Goal: Information Seeking & Learning: Learn about a topic

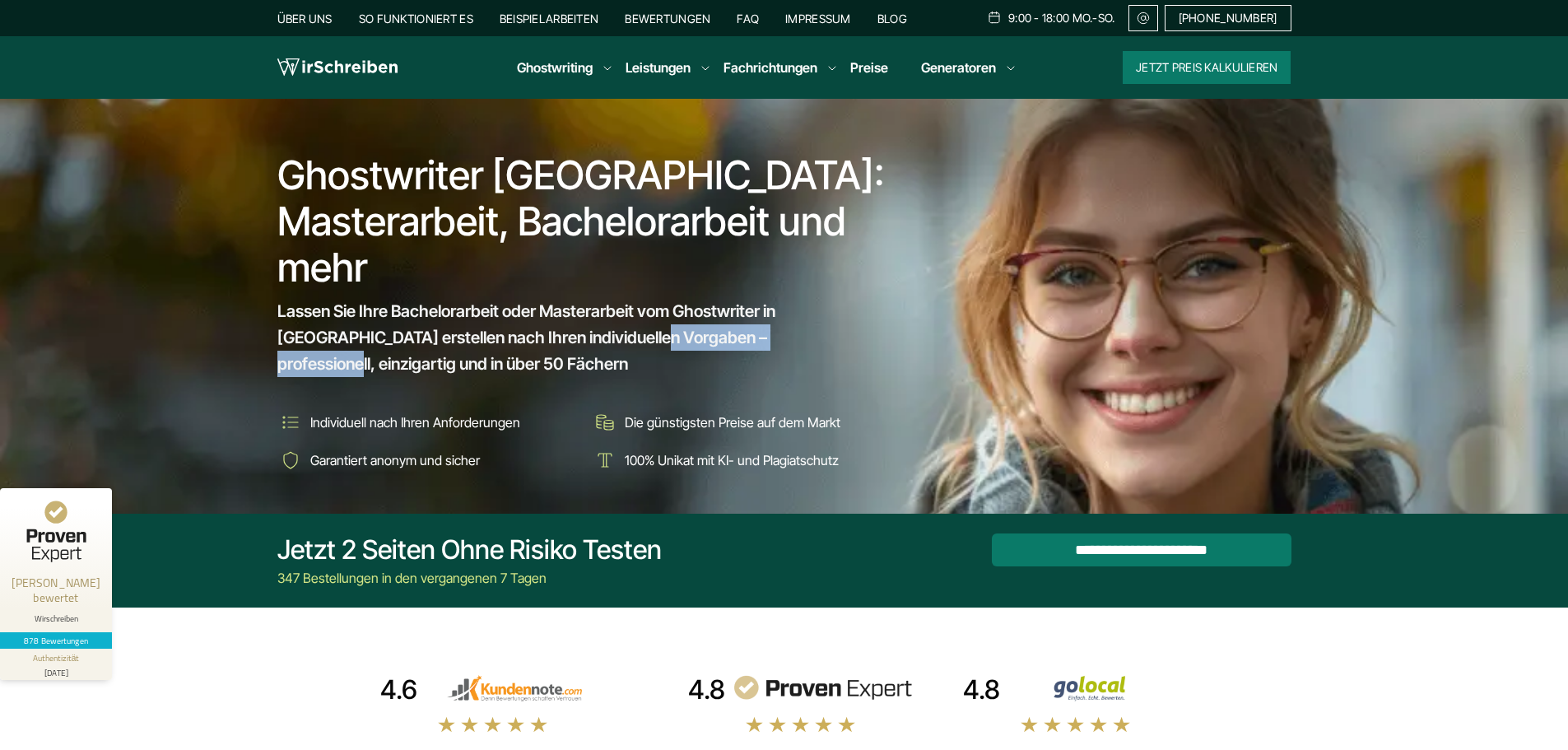
drag, startPoint x: 591, startPoint y: 344, endPoint x: 734, endPoint y: 344, distance: 143.0
click at [734, 344] on span "Lassen Sie Ihre Bachelorarbeit oder Masterarbeit vom Ghostwriter in Österreich …" at bounding box center [572, 337] width 588 height 79
click at [1149, 547] on input "**********" at bounding box center [1142, 549] width 299 height 33
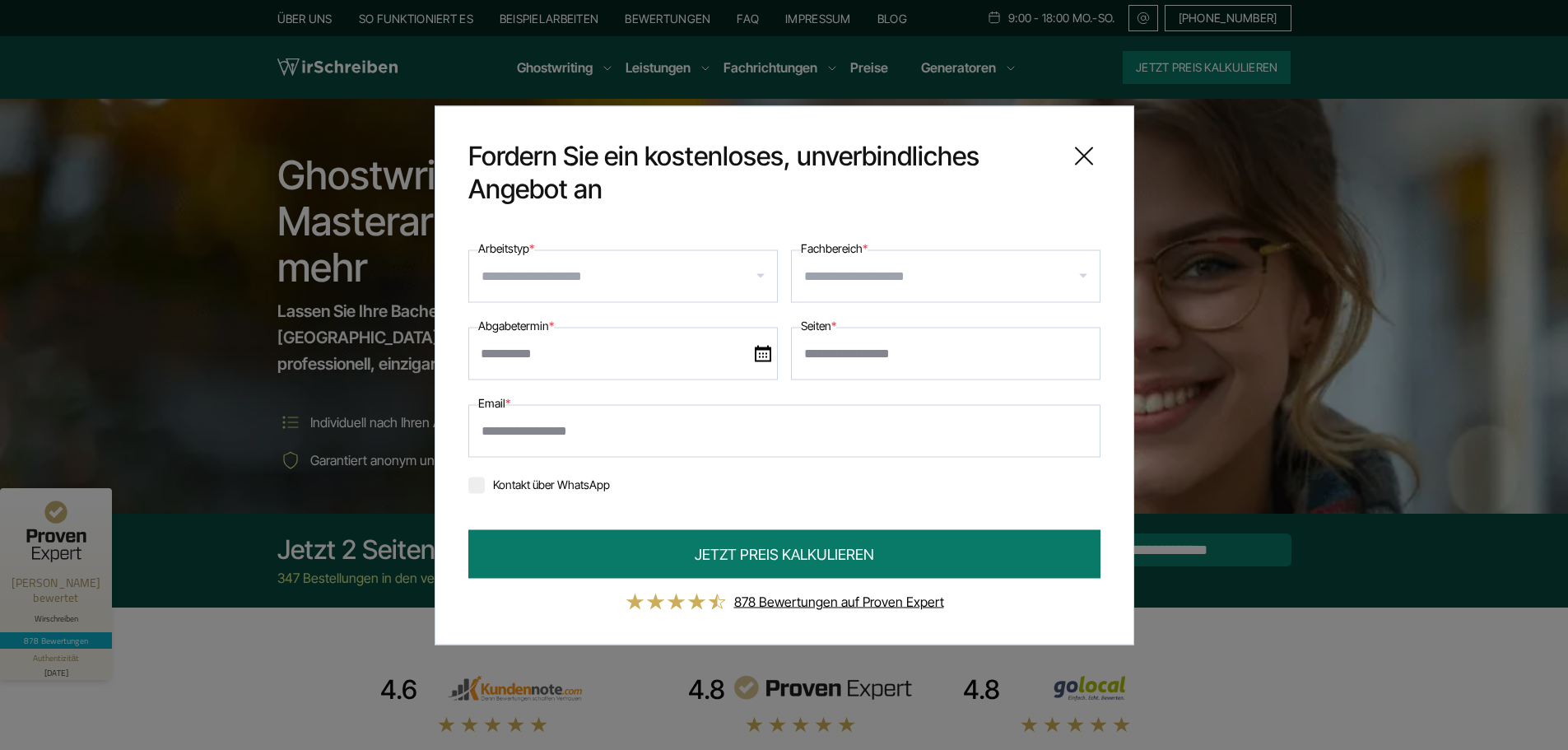
click at [1081, 155] on icon at bounding box center [1084, 155] width 33 height 33
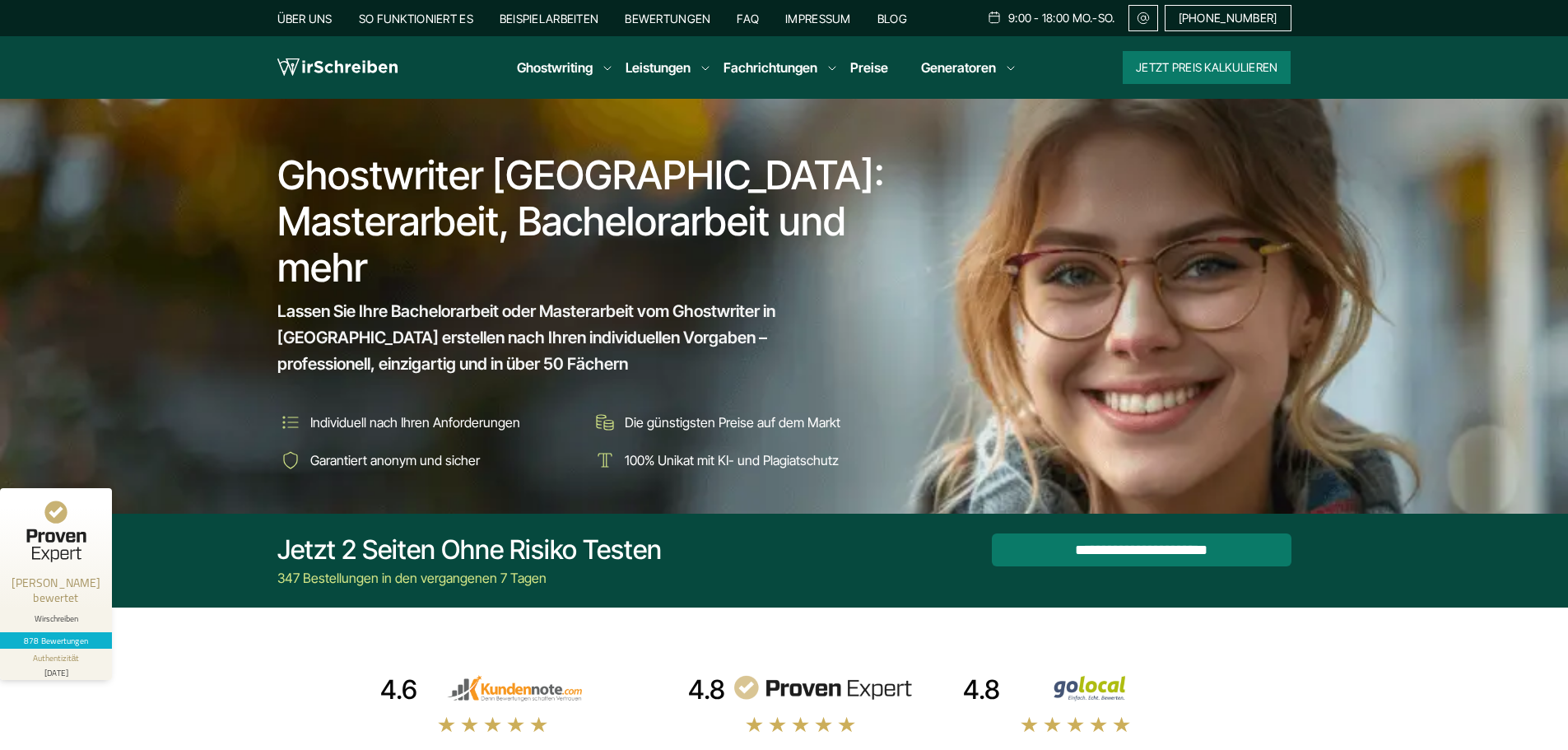
click at [1220, 20] on span "[PHONE_NUMBER]" at bounding box center [1228, 18] width 99 height 14
click at [801, 15] on link "Impressum" at bounding box center [818, 18] width 66 height 14
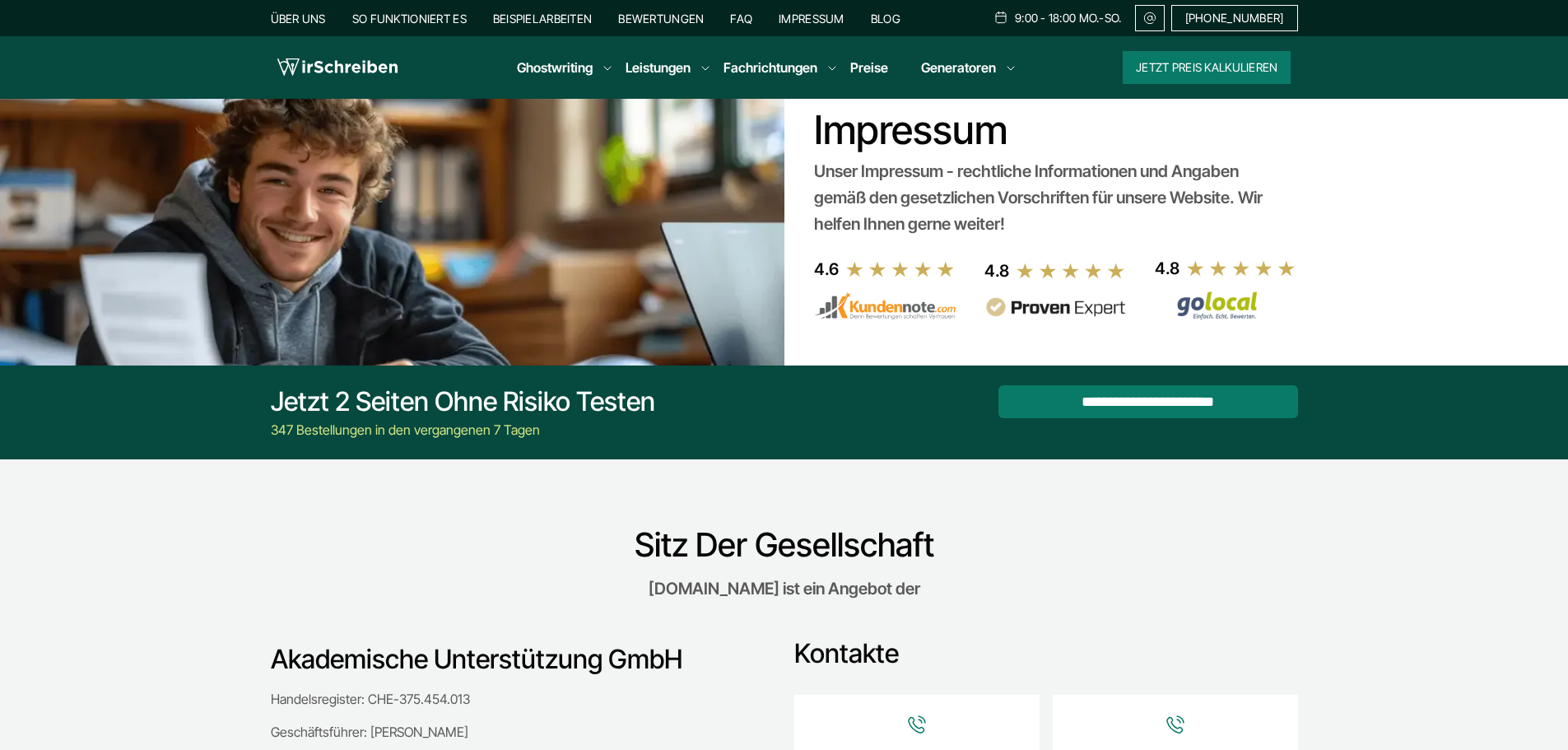
click at [871, 71] on link "Preise" at bounding box center [869, 67] width 38 height 16
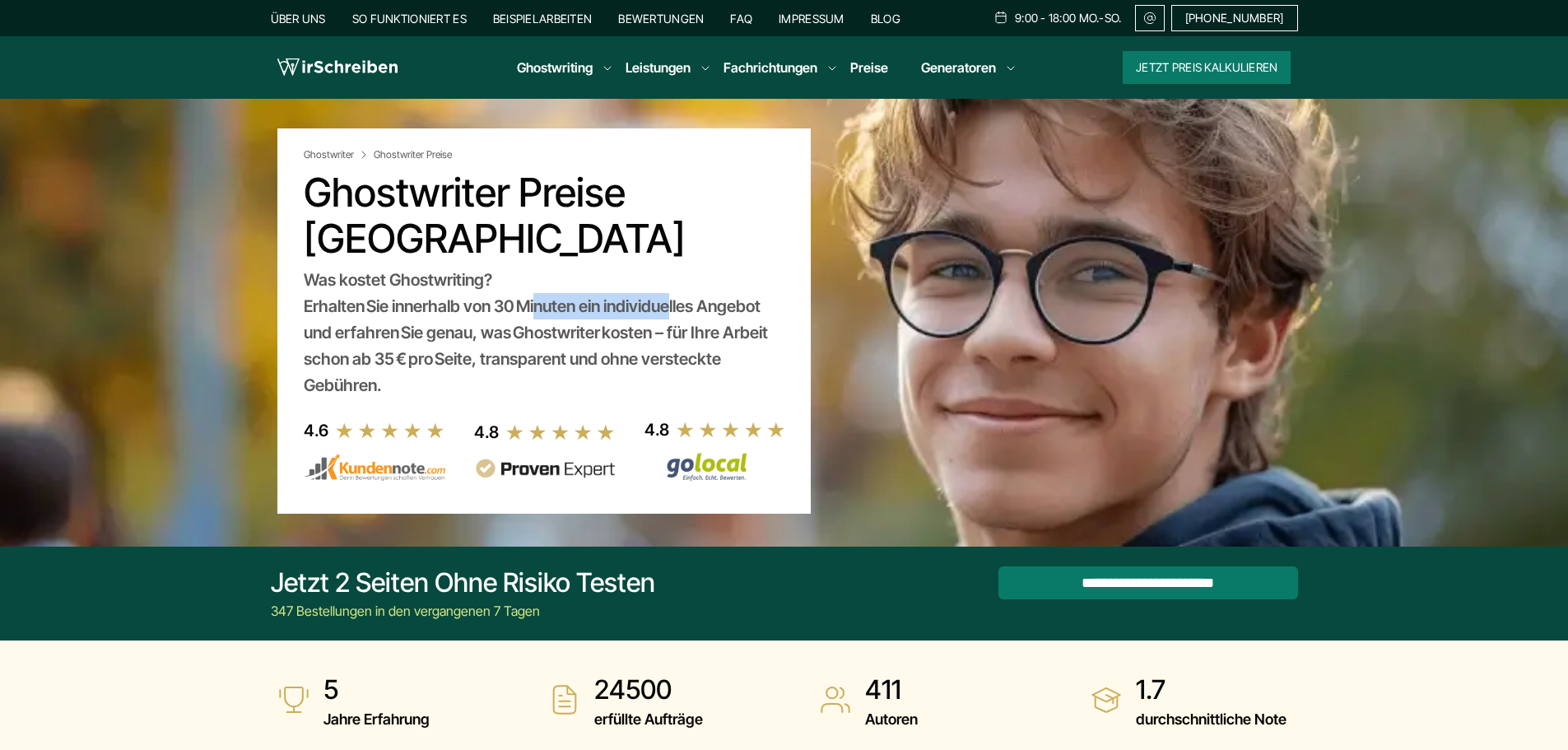
drag, startPoint x: 588, startPoint y: 304, endPoint x: 671, endPoint y: 304, distance: 83.0
click at [671, 304] on div "Was kostet Ghostwriting? Erhalten Sie innerhalb von 30 Minuten ein individuelle…" at bounding box center [544, 332] width 481 height 132
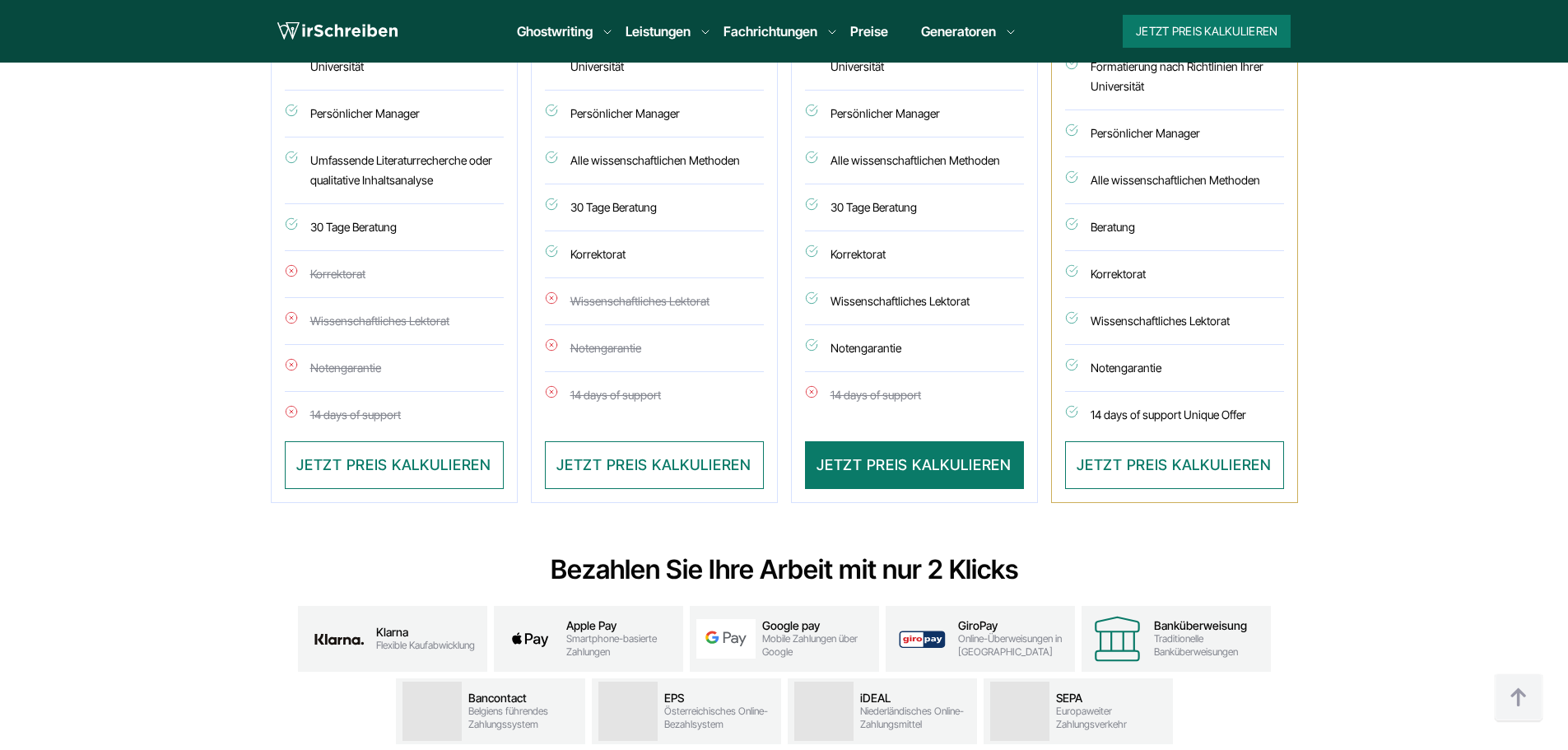
scroll to position [1400, 0]
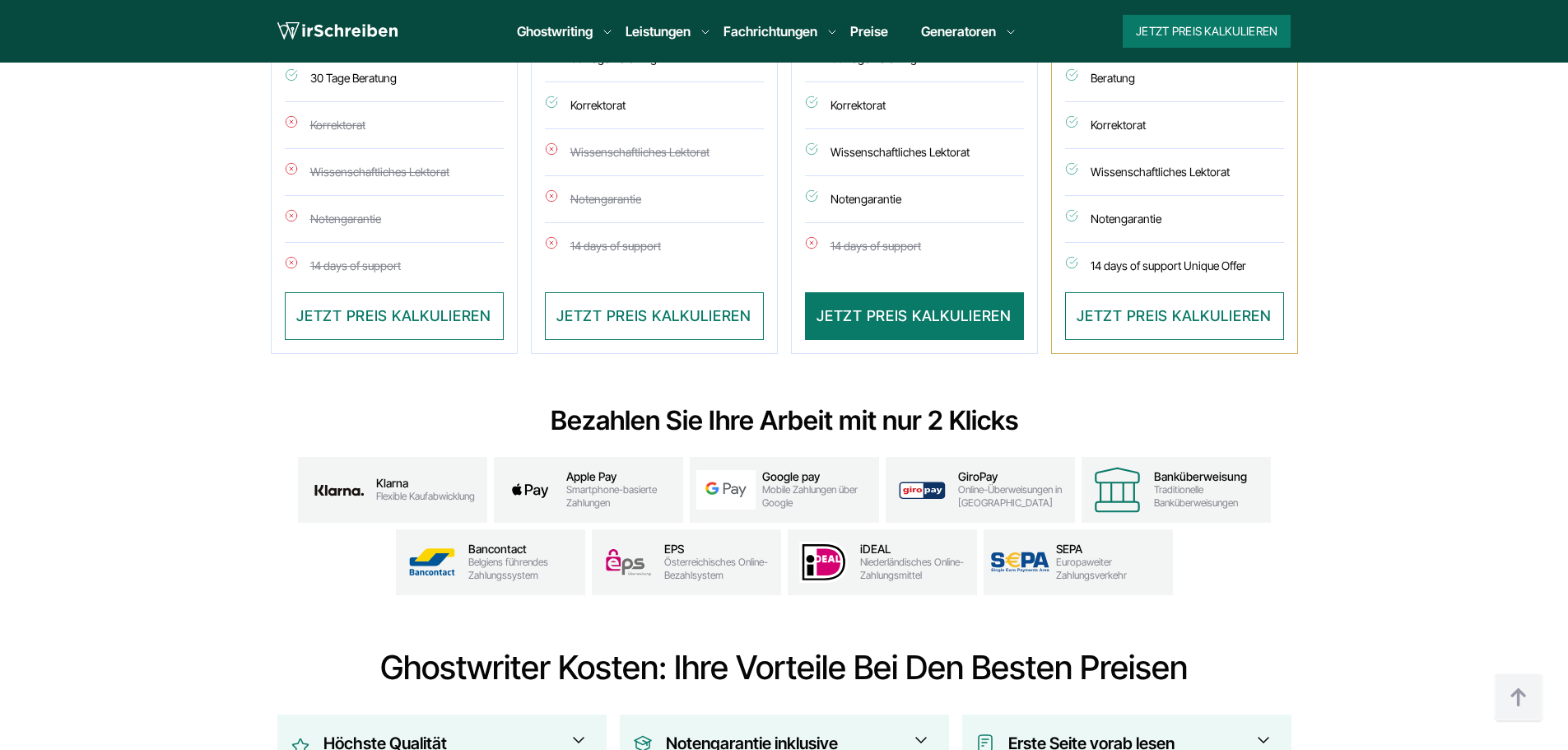
click at [781, 484] on span "Mobile Zahlungen über Google" at bounding box center [818, 497] width 111 height 26
click at [725, 488] on img at bounding box center [726, 490] width 59 height 40
click at [593, 478] on span "Apple Pay" at bounding box center [622, 477] width 111 height 14
click at [545, 484] on img at bounding box center [530, 490] width 59 height 39
click at [358, 484] on img at bounding box center [339, 490] width 60 height 40
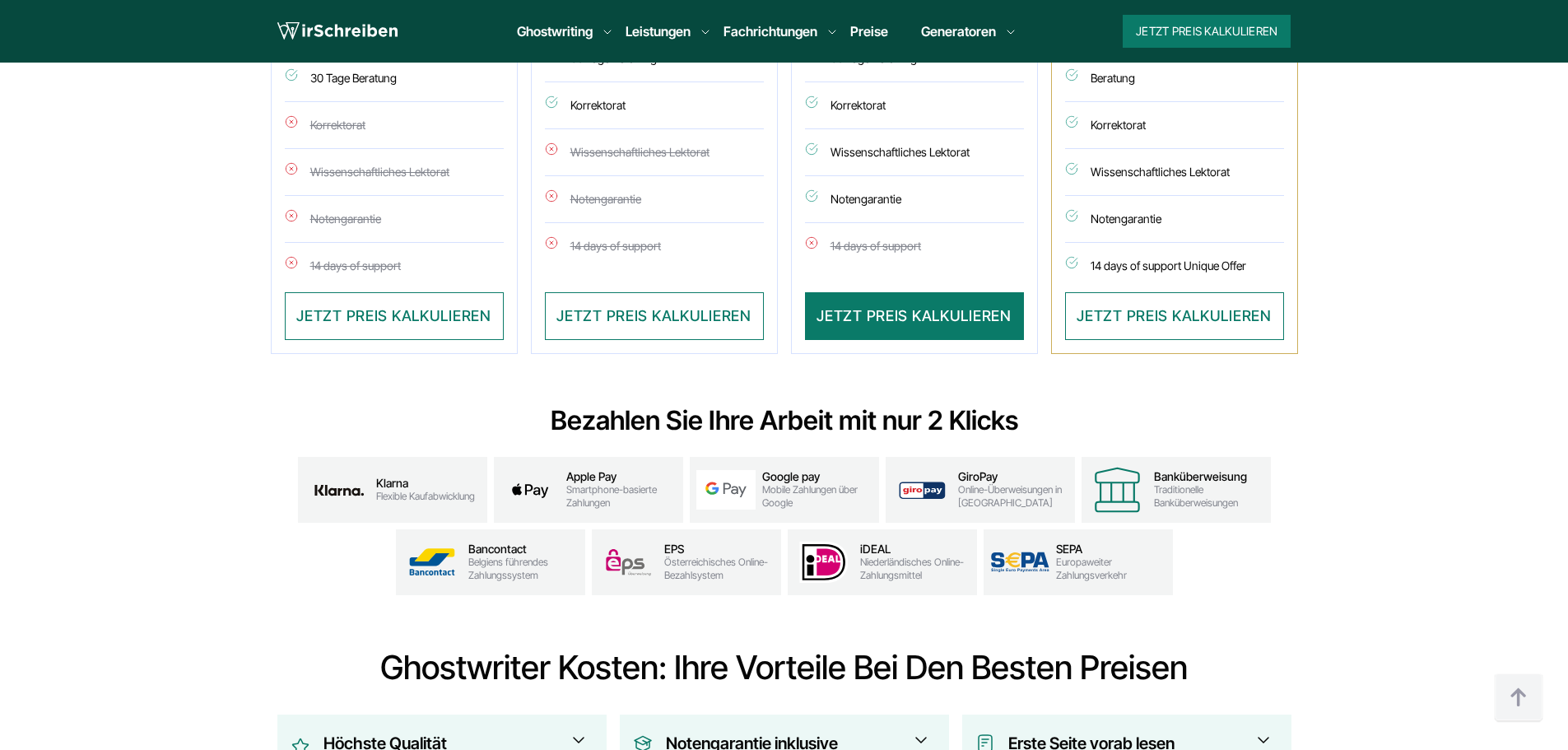
click at [1171, 486] on span "Traditionelle Banküberweisungen" at bounding box center [1210, 497] width 111 height 26
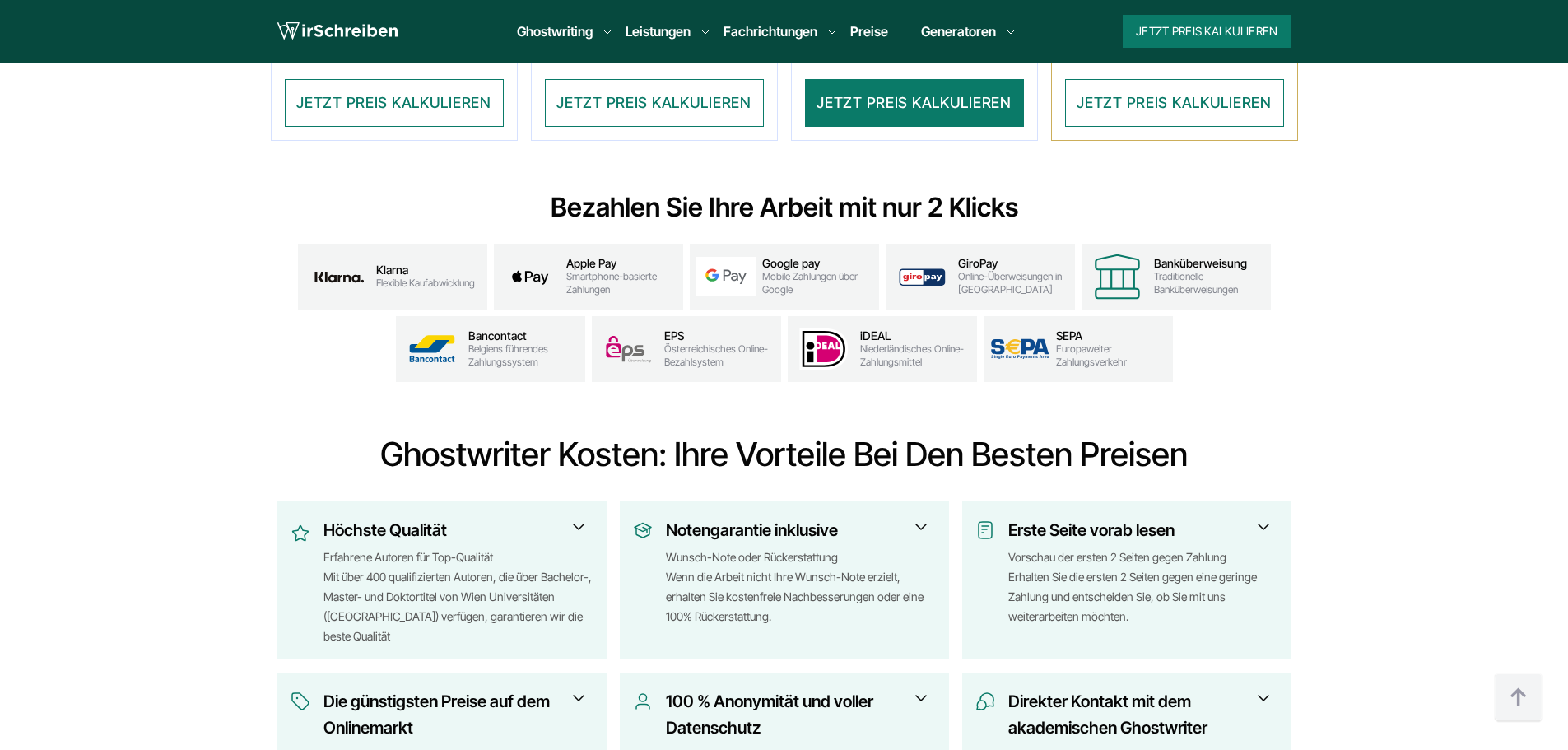
scroll to position [1647, 0]
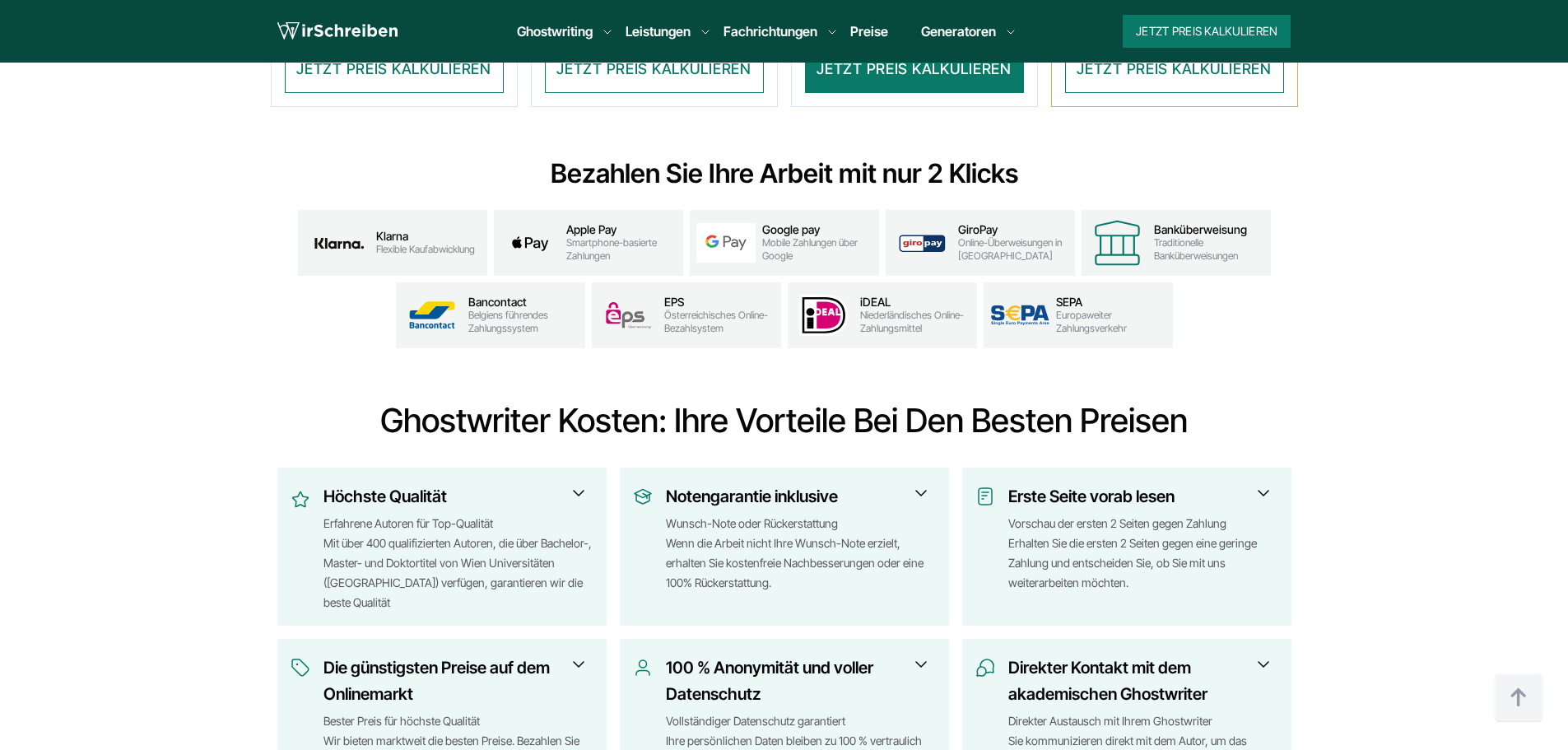
click at [1076, 314] on span "Europaweiter Zahlungsverkehr" at bounding box center [1112, 321] width 111 height 26
click at [1017, 315] on img at bounding box center [1019, 316] width 59 height 22
click at [878, 312] on span "Niederländisches Online-Zahlungsmittel" at bounding box center [916, 321] width 111 height 26
click at [713, 315] on span "Österreichisches Online-Bezahlsystem" at bounding box center [720, 321] width 111 height 26
click at [483, 315] on span "Belgiens führendes Zahlungssystem" at bounding box center [524, 321] width 111 height 26
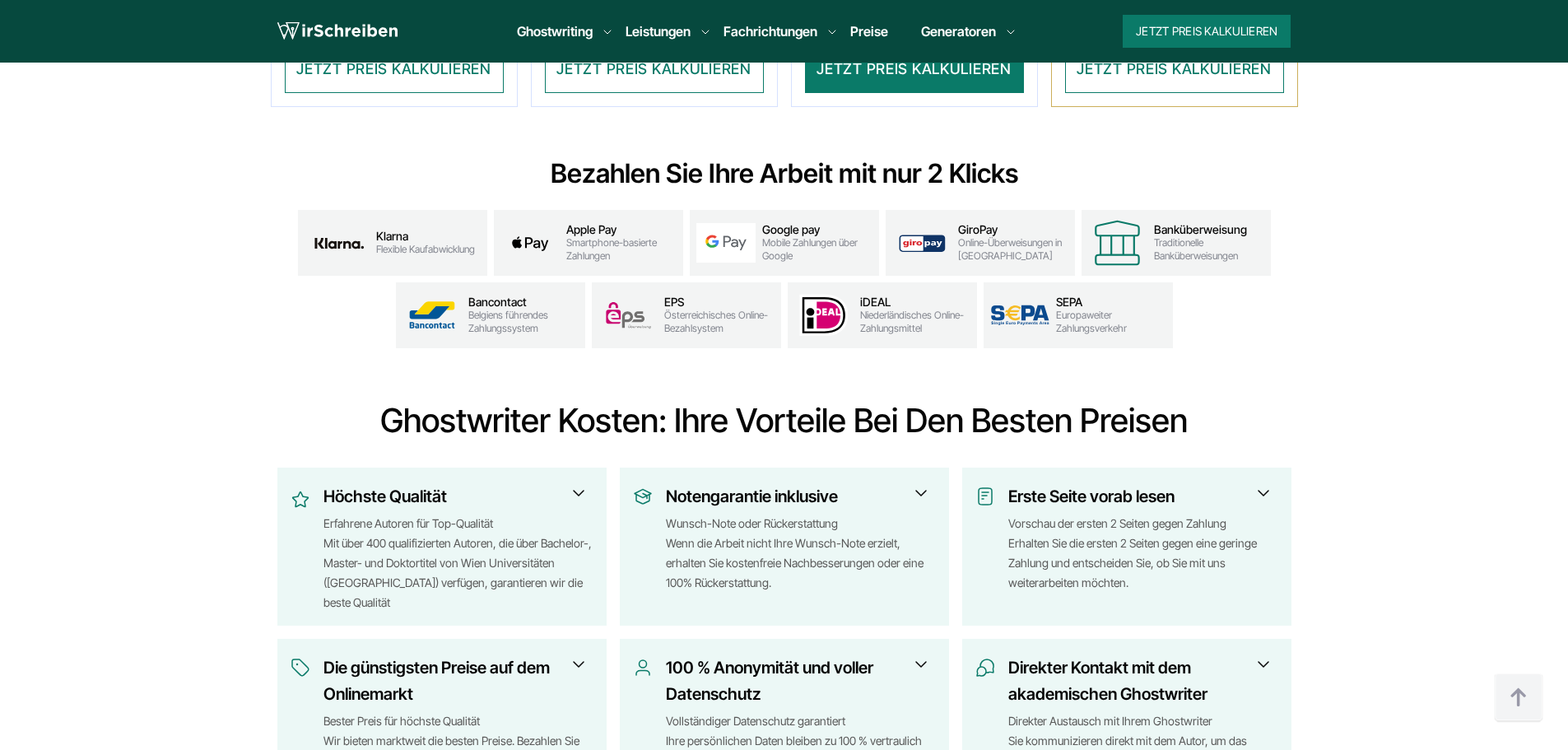
click at [731, 236] on img at bounding box center [726, 243] width 59 height 40
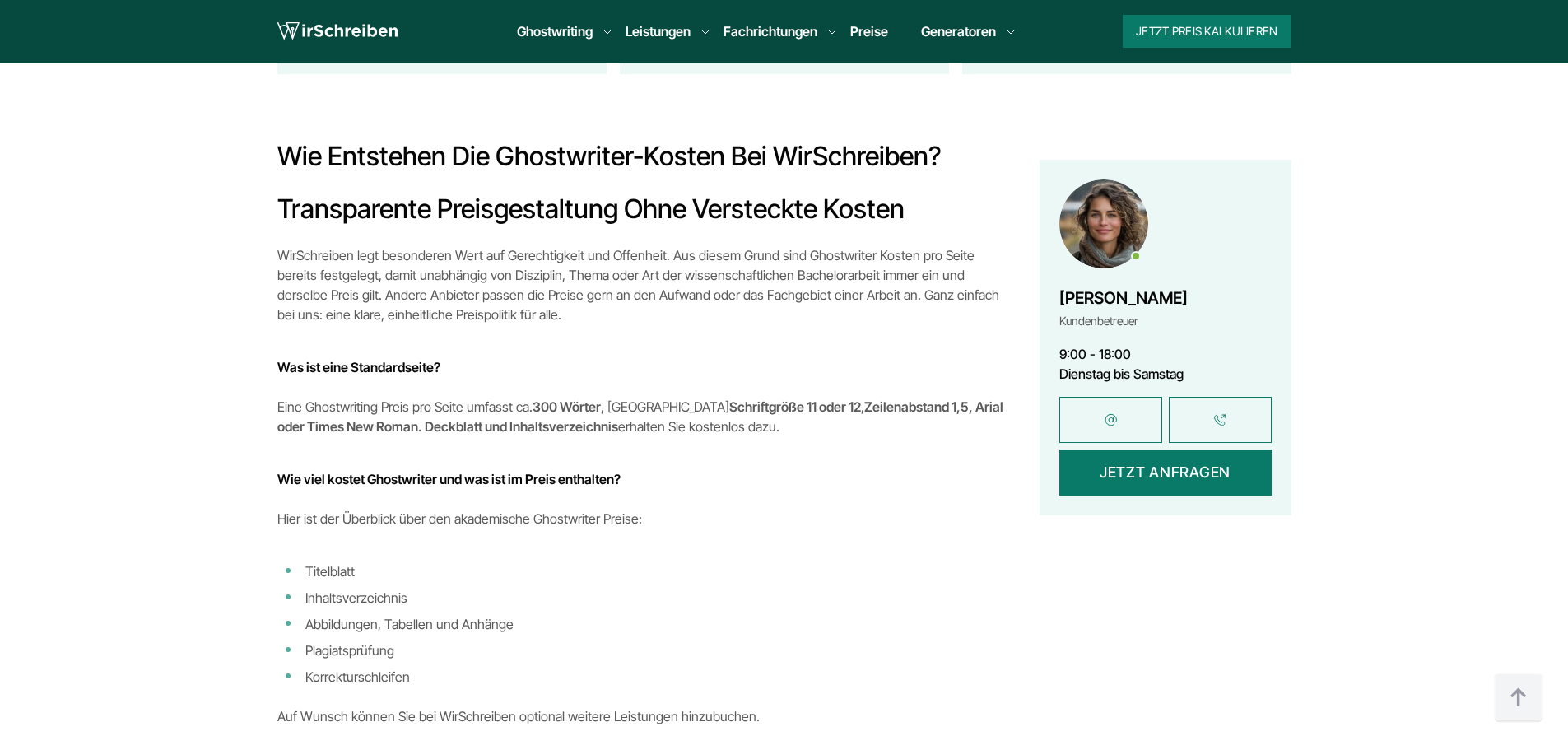
scroll to position [2553, 0]
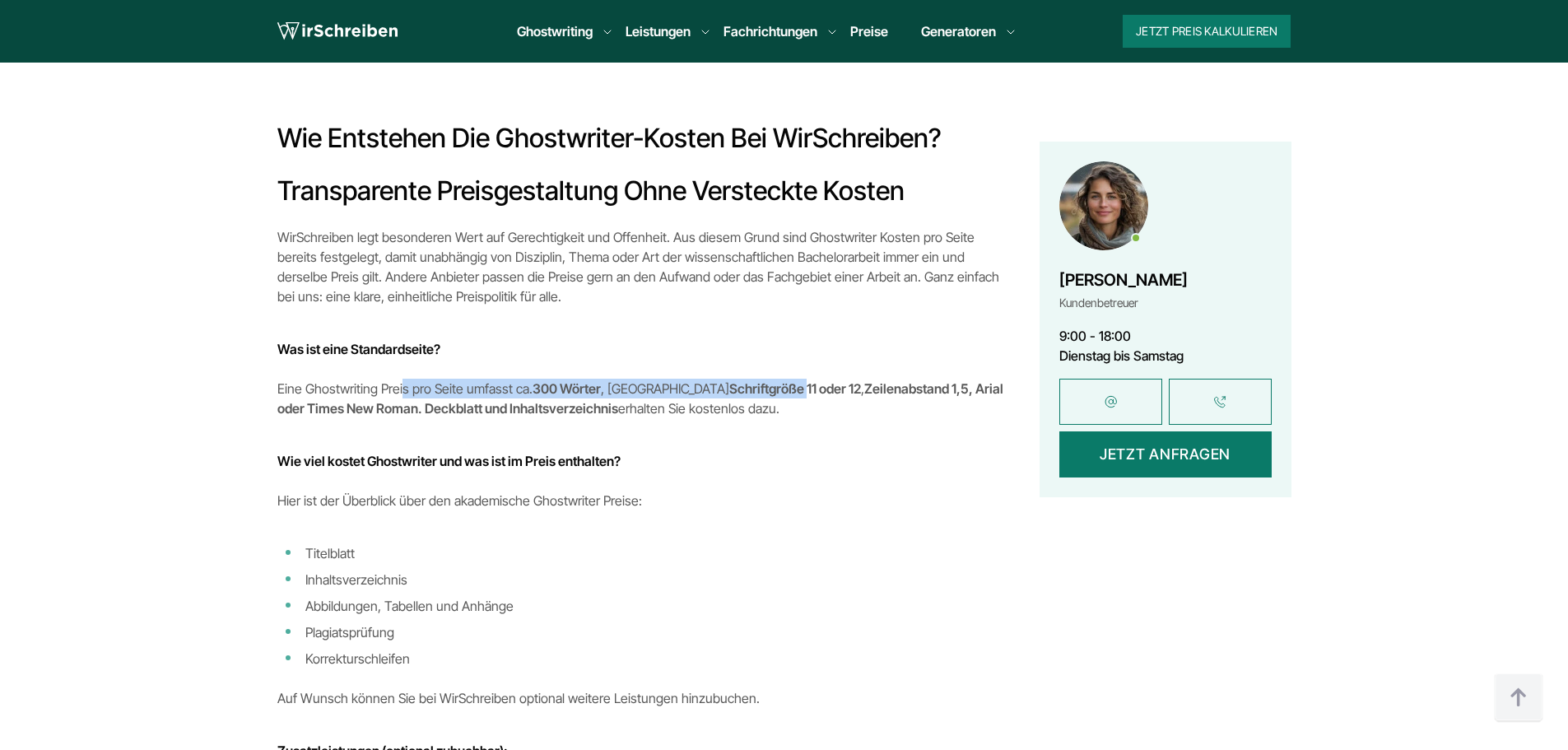
drag, startPoint x: 543, startPoint y: 394, endPoint x: 705, endPoint y: 394, distance: 162.0
click at [705, 394] on p "Eine Ghostwriting Preis pro Seite umfasst ca. 300 Wörter , mit Schriftgröße 11 …" at bounding box center [642, 399] width 730 height 40
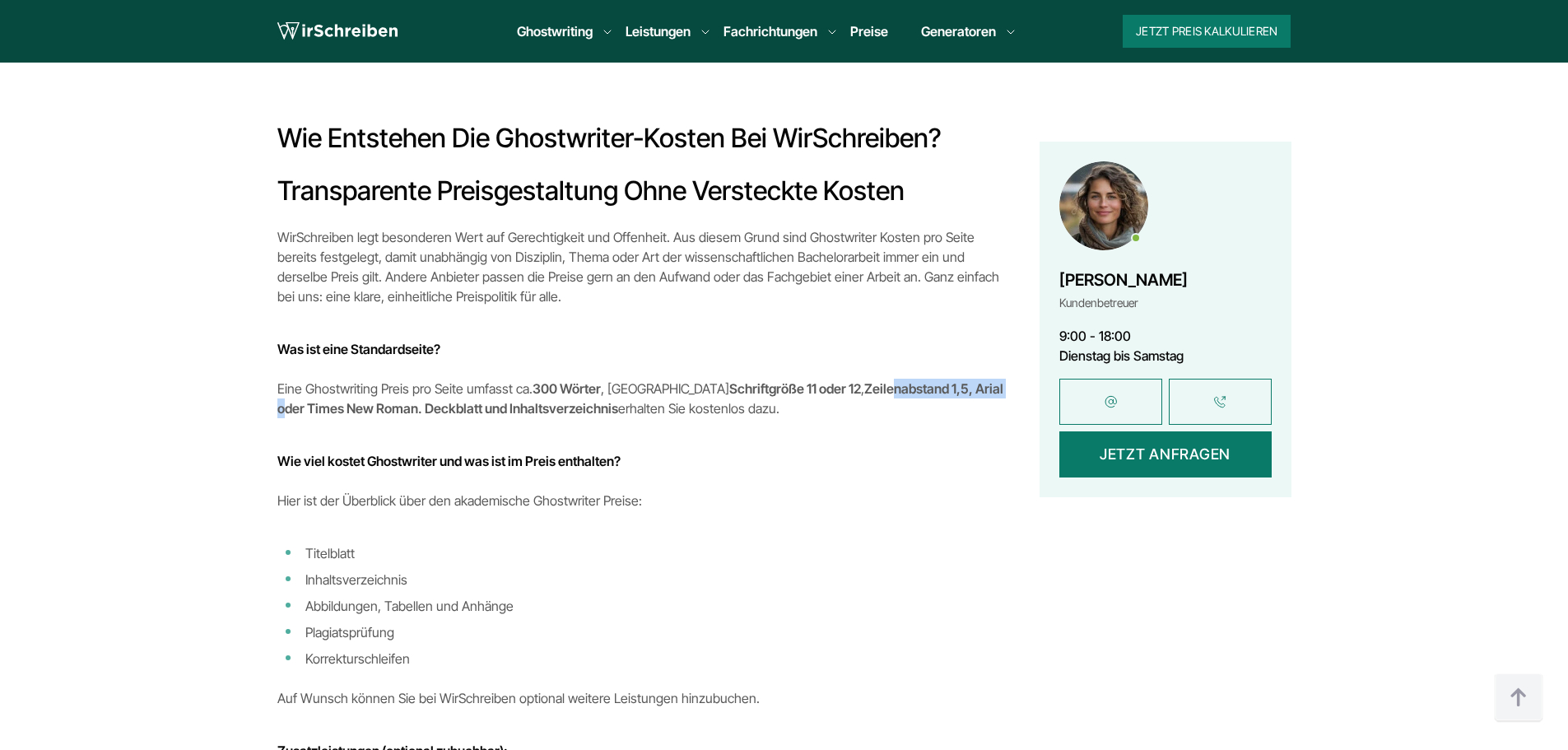
drag, startPoint x: 829, startPoint y: 387, endPoint x: 913, endPoint y: 389, distance: 84.0
click at [913, 389] on strong "Zeilenabstand 1,5, Arial oder Times New Roman. Deckblatt und Inhaltsverzeichnis" at bounding box center [641, 399] width 726 height 36
drag, startPoint x: 491, startPoint y: 413, endPoint x: 573, endPoint y: 414, distance: 82.0
click at [573, 414] on p "Eine Ghostwriting Preis pro Seite umfasst ca. 300 Wörter , mit Schriftgröße 11 …" at bounding box center [642, 399] width 730 height 40
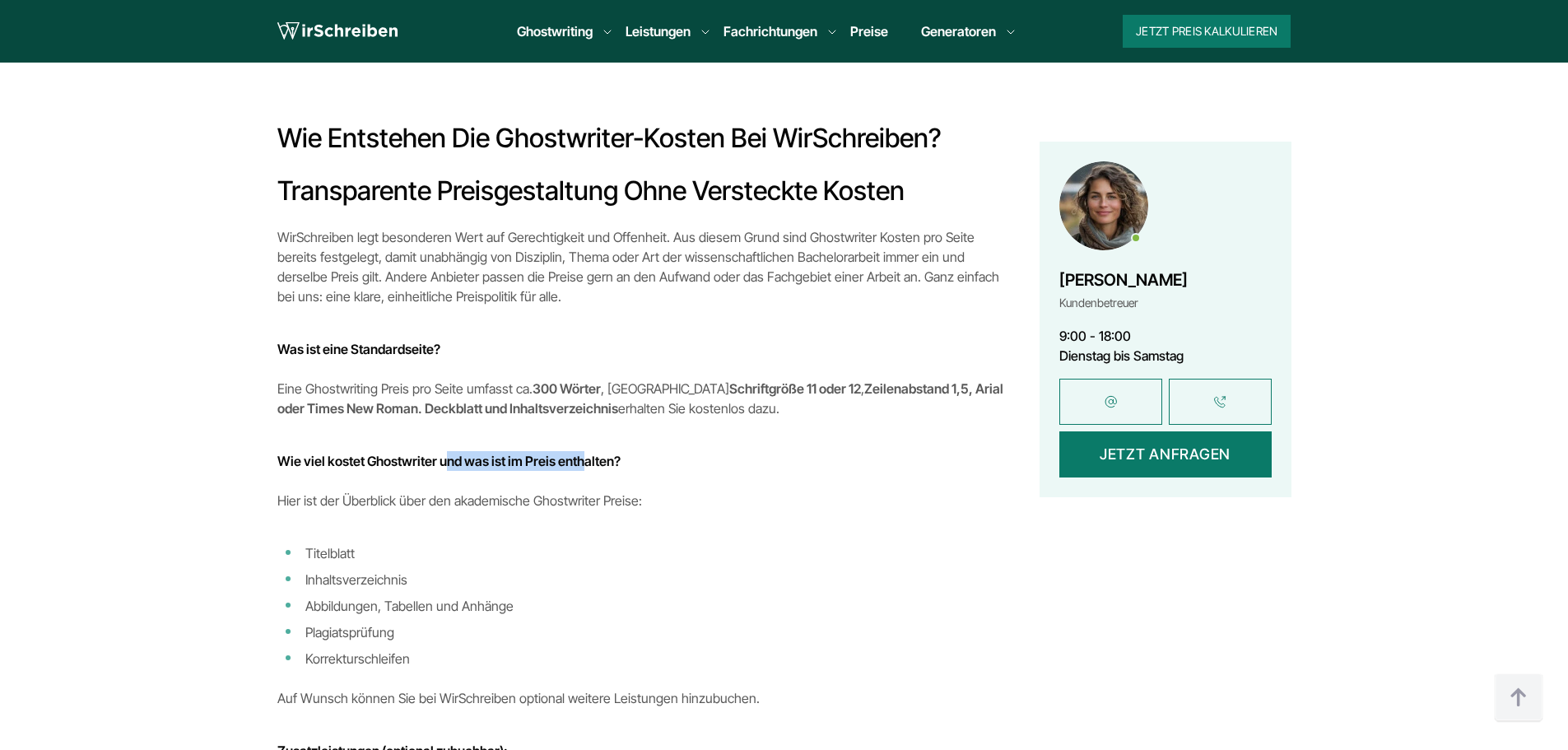
drag, startPoint x: 447, startPoint y: 462, endPoint x: 583, endPoint y: 466, distance: 136.1
click at [583, 466] on h4 "Wie viel kostet Ghostwriter und was ist im Preis enthalten?" at bounding box center [642, 461] width 730 height 20
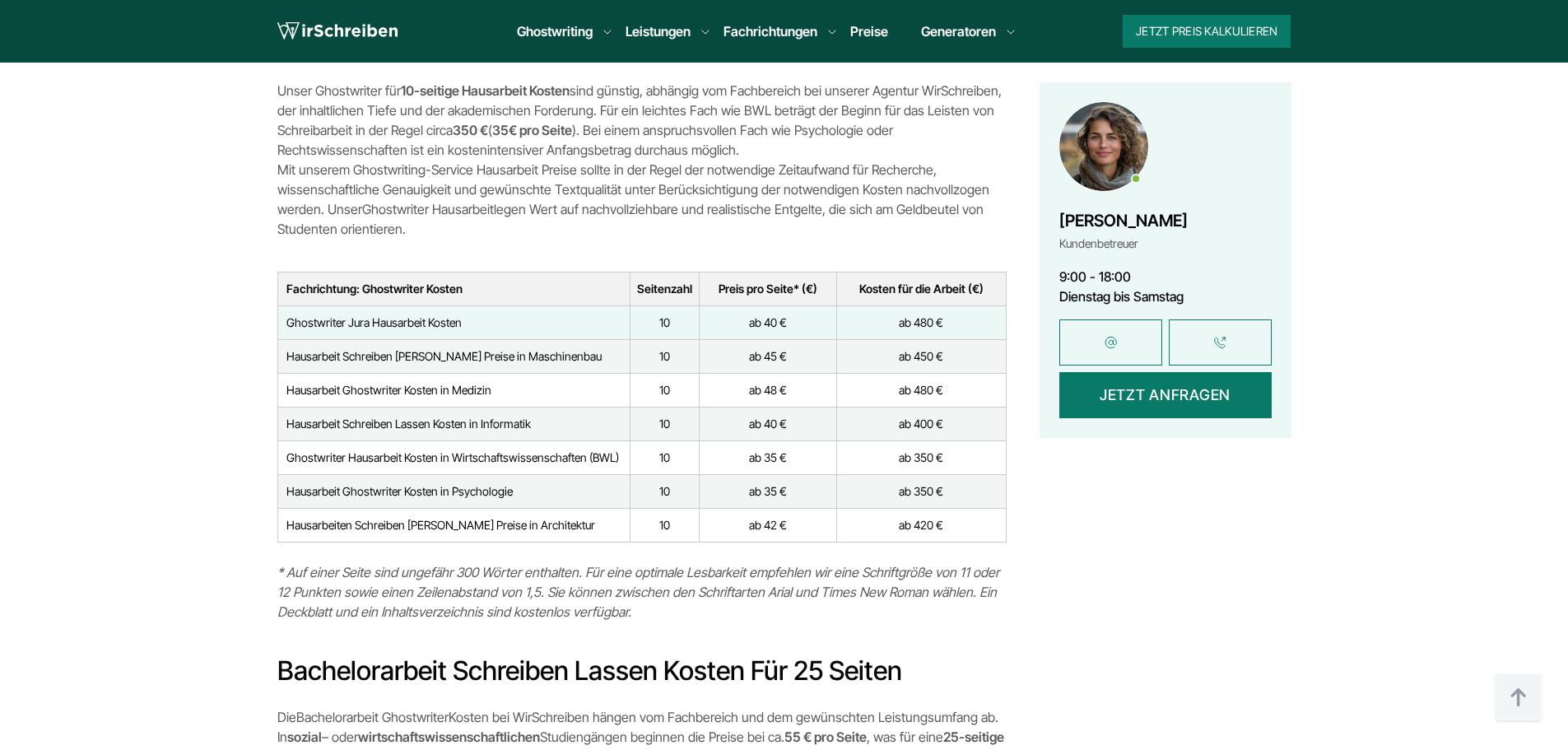
scroll to position [4860, 0]
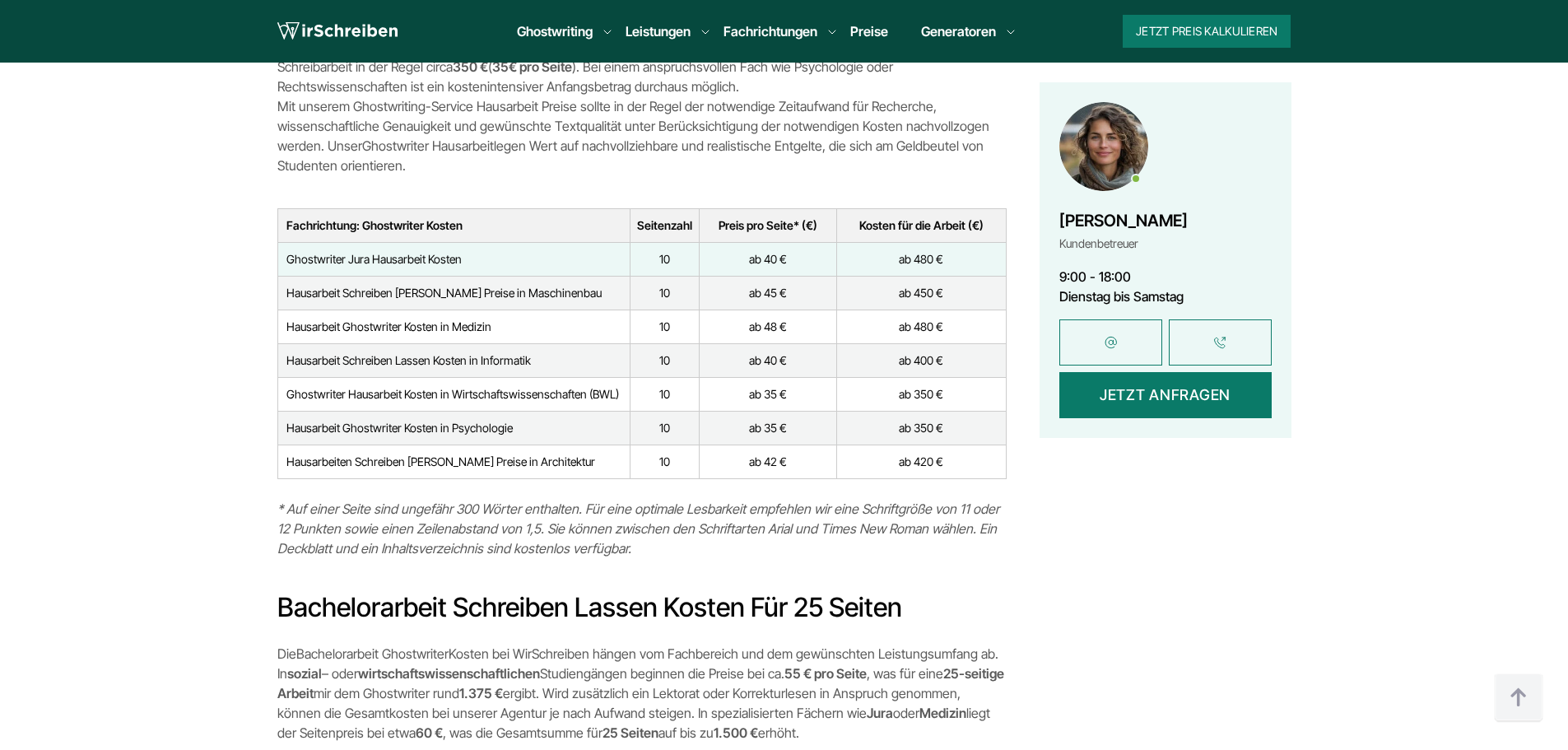
click at [351, 281] on td "Hausarbeit Schreiben [PERSON_NAME] Preise in Maschinenbau" at bounding box center [454, 292] width 352 height 34
drag, startPoint x: 473, startPoint y: 493, endPoint x: 618, endPoint y: 496, distance: 145.0
click at [618, 501] on em "* Auf einer Seite sind ungefähr 300 Wörter enthalten. Für eine optimale Lesbark…" at bounding box center [639, 529] width 722 height 56
drag, startPoint x: 848, startPoint y: 492, endPoint x: 940, endPoint y: 496, distance: 92.1
click at [940, 501] on em "* Auf einer Seite sind ungefähr 300 Wörter enthalten. Für eine optimale Lesbark…" at bounding box center [639, 529] width 722 height 56
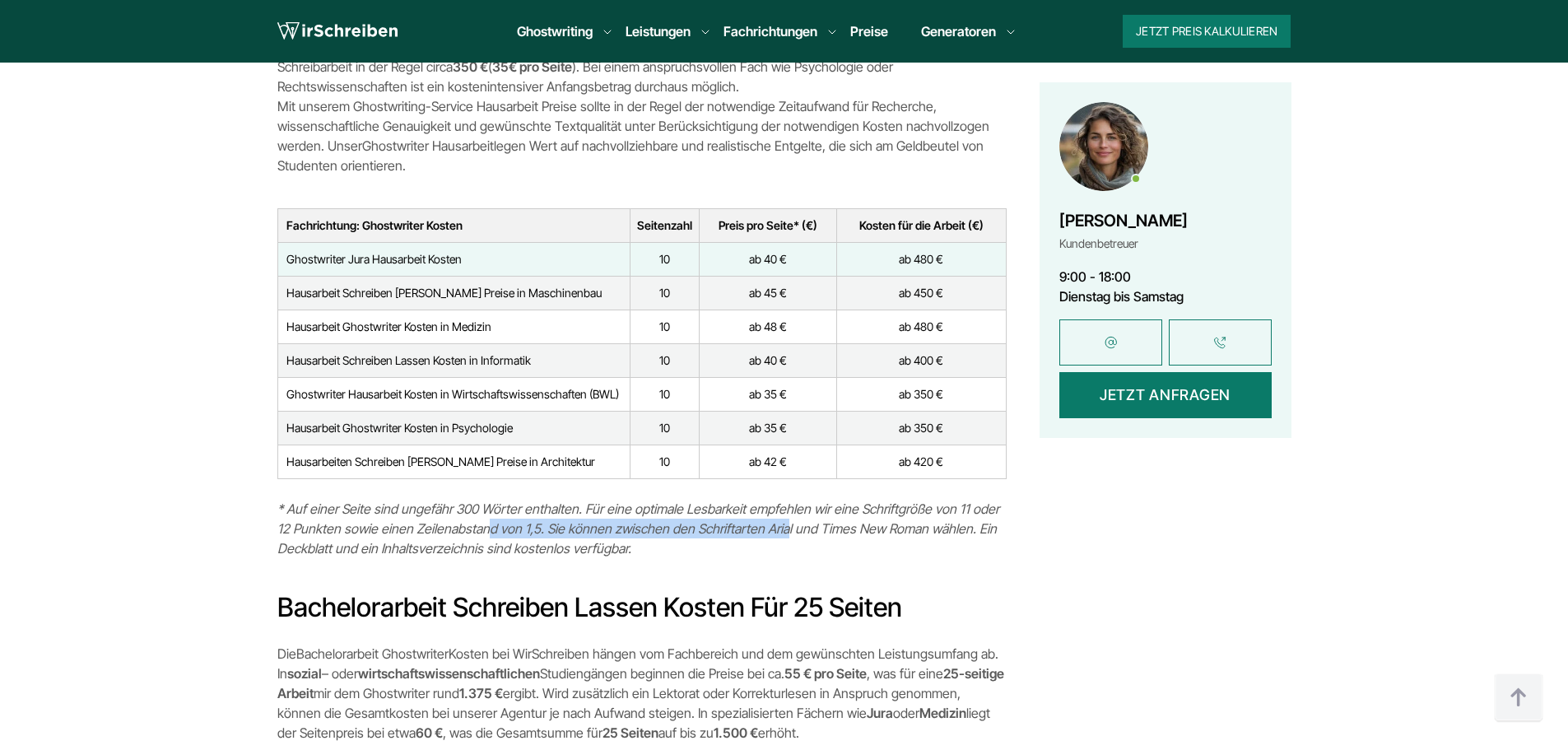
drag, startPoint x: 697, startPoint y: 511, endPoint x: 762, endPoint y: 511, distance: 65.0
click at [762, 511] on em "* Auf einer Seite sind ungefähr 300 Wörter enthalten. Für eine optimale Lesbark…" at bounding box center [639, 529] width 722 height 56
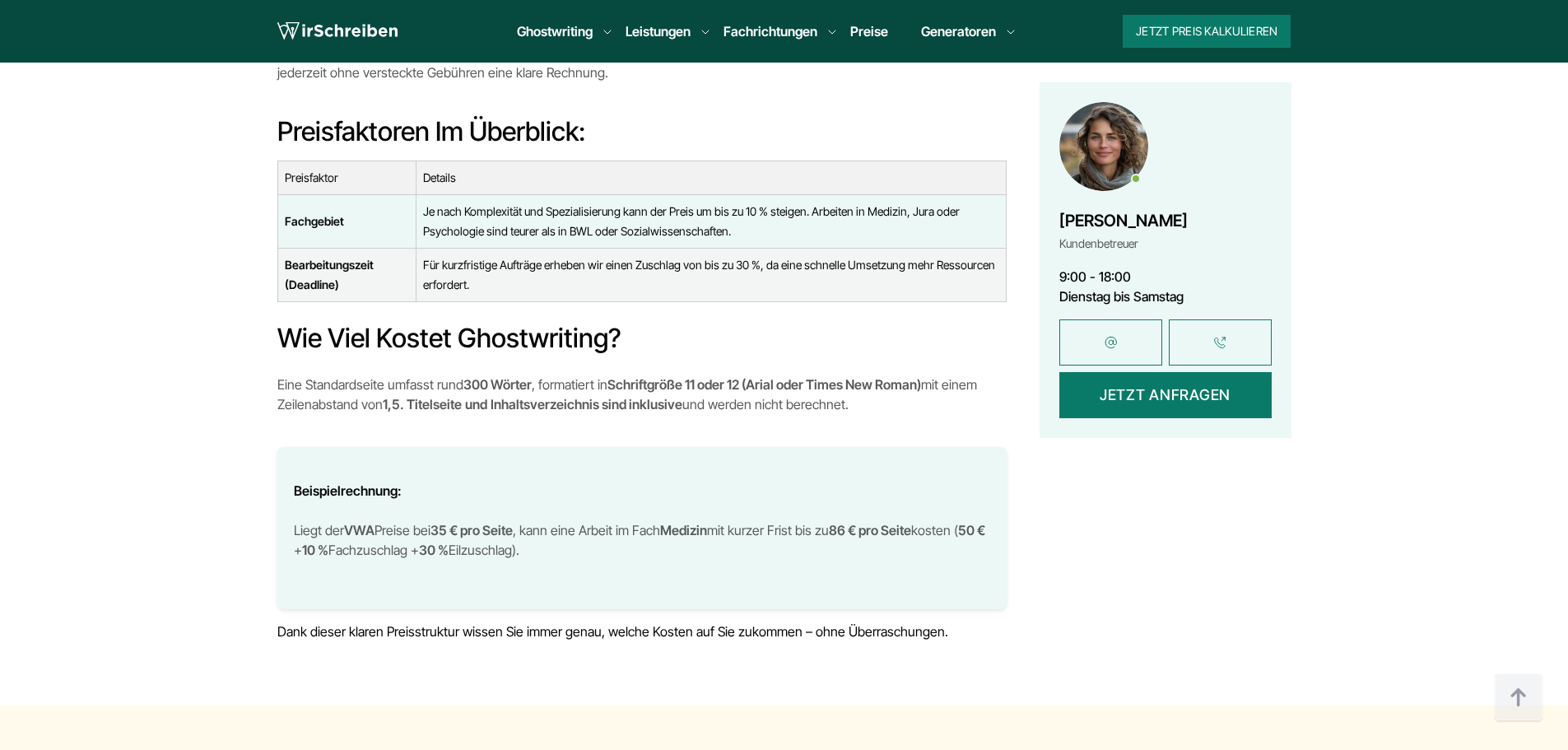
scroll to position [8237, 0]
